Goal: Task Accomplishment & Management: Complete application form

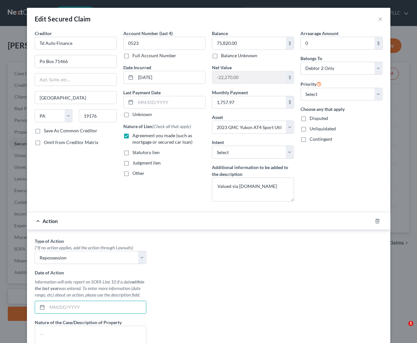
select select "39"
select select "17"
select select "1"
select select "0"
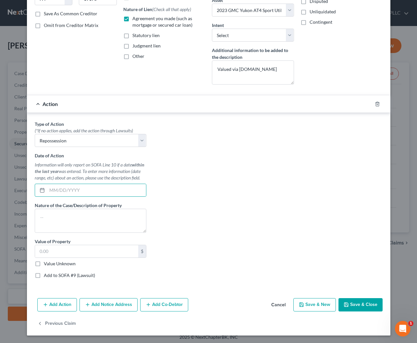
click at [284, 306] on button "Cancel" at bounding box center [278, 304] width 25 height 13
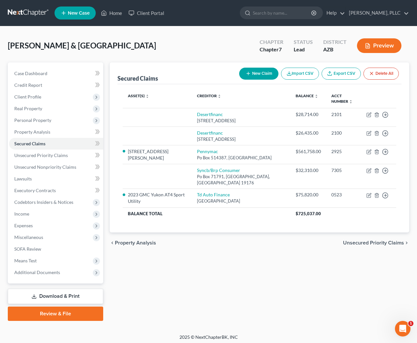
click at [29, 11] on link at bounding box center [29, 13] width 42 height 12
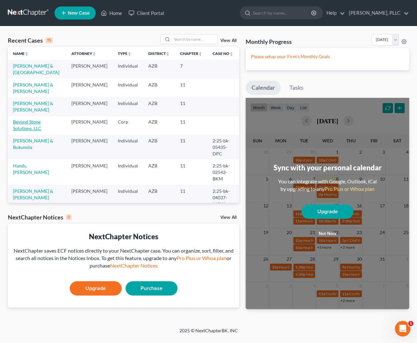
click at [29, 123] on link "Beyond Stone Solutions, LLC" at bounding box center [27, 125] width 28 height 12
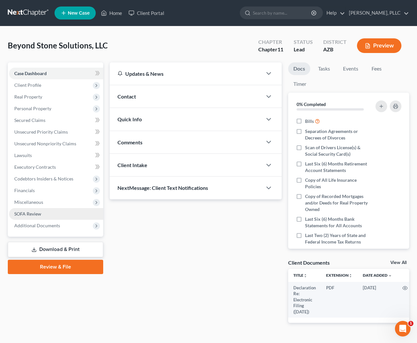
click at [22, 211] on span "SOFA Review" at bounding box center [27, 214] width 27 height 6
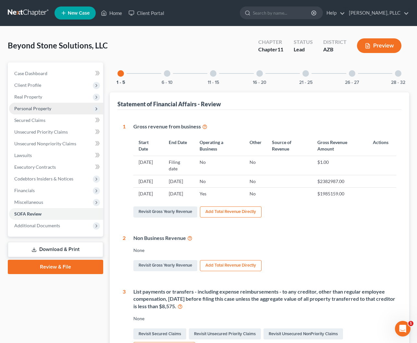
click at [37, 110] on span "Personal Property" at bounding box center [32, 109] width 37 height 6
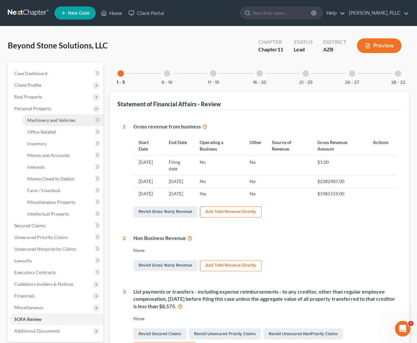
click at [41, 119] on span "Machinery and Vehicles" at bounding box center [51, 120] width 48 height 6
